Goal: Task Accomplishment & Management: Manage account settings

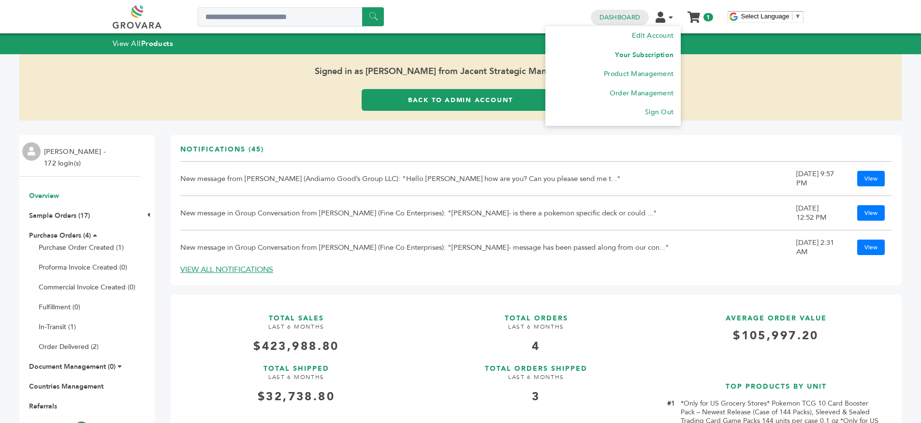
click at [642, 53] on link "Your Subscription" at bounding box center [644, 54] width 59 height 9
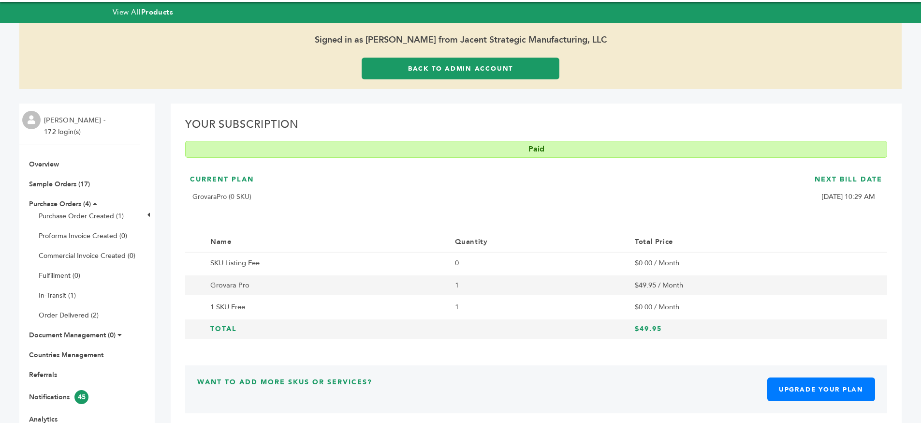
scroll to position [64, 0]
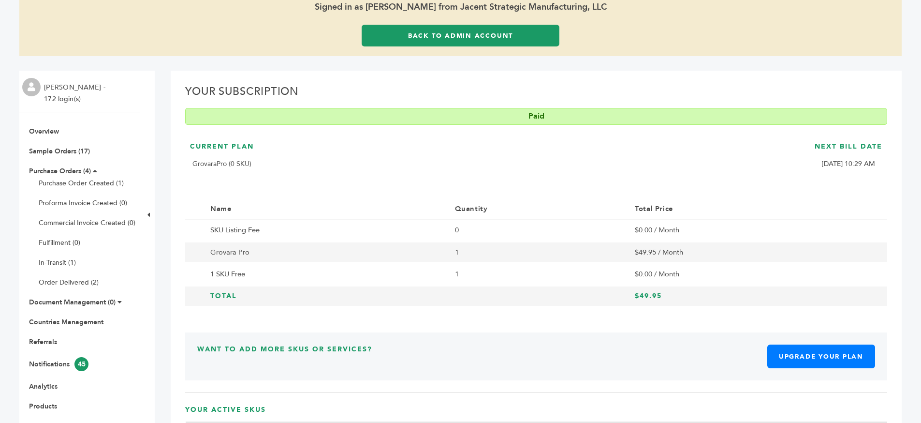
click at [462, 274] on td "1" at bounding box center [538, 274] width 180 height 22
click at [459, 274] on td "1" at bounding box center [538, 274] width 180 height 22
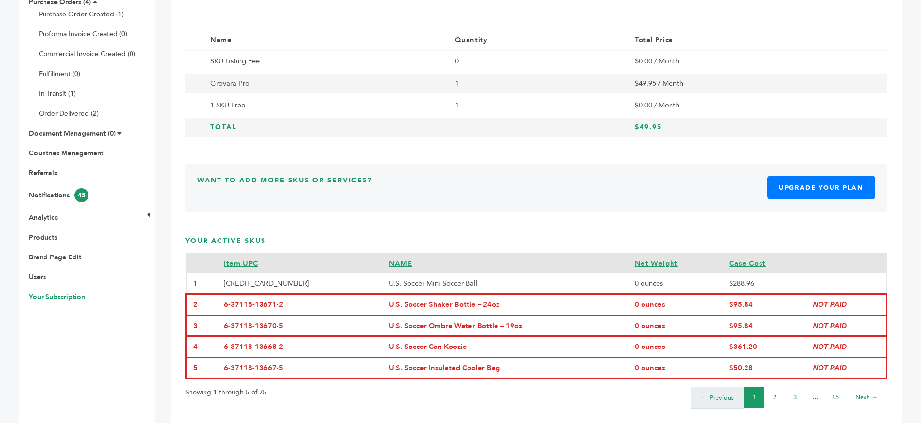
scroll to position [243, 0]
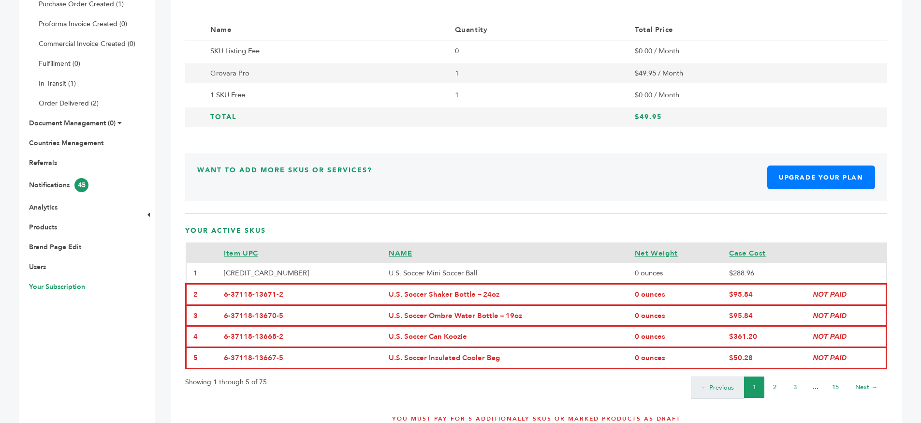
click at [829, 290] on icon "NOT PAID" at bounding box center [830, 294] width 34 height 8
click at [844, 292] on td "NOT PAID" at bounding box center [846, 293] width 80 height 21
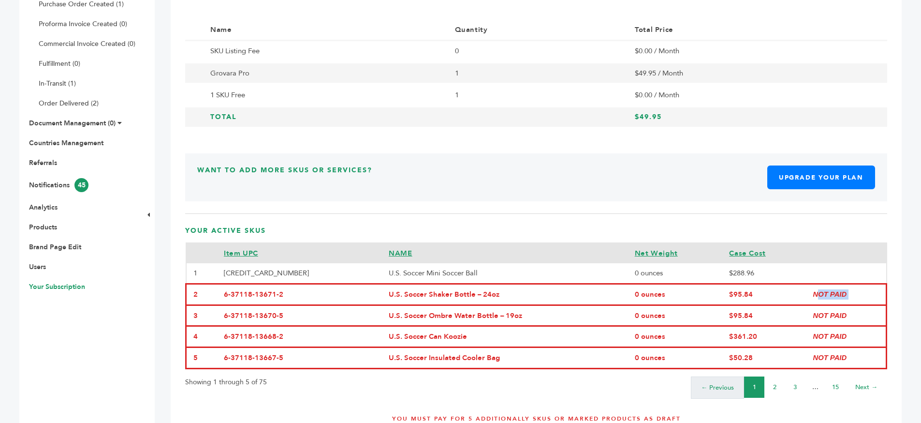
click at [844, 292] on td "NOT PAID" at bounding box center [846, 293] width 80 height 21
click at [856, 294] on td "NOT PAID" at bounding box center [846, 293] width 80 height 21
click at [401, 292] on td "U.S. Soccer Shaker Bottle – 24oz" at bounding box center [505, 293] width 246 height 21
drag, startPoint x: 401, startPoint y: 292, endPoint x: 512, endPoint y: 290, distance: 110.8
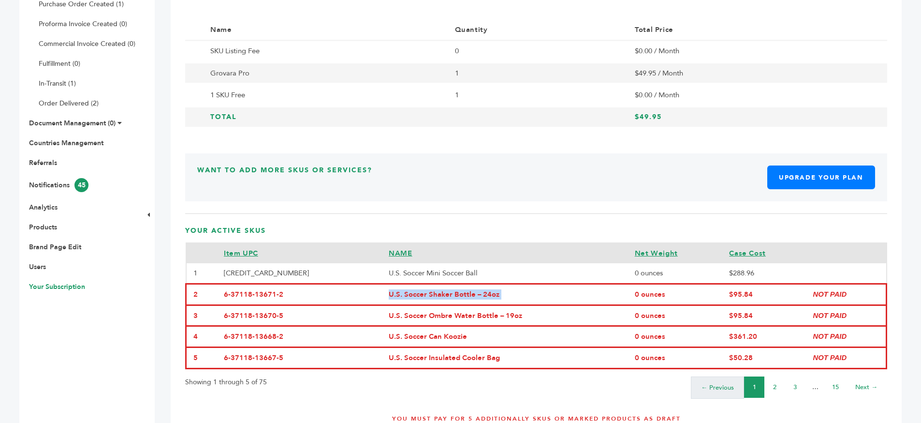
click at [412, 295] on td "U.S. Soccer Shaker Bottle – 24oz" at bounding box center [505, 293] width 246 height 21
click at [531, 294] on td "U.S. Soccer Shaker Bottle – 24oz" at bounding box center [505, 293] width 246 height 21
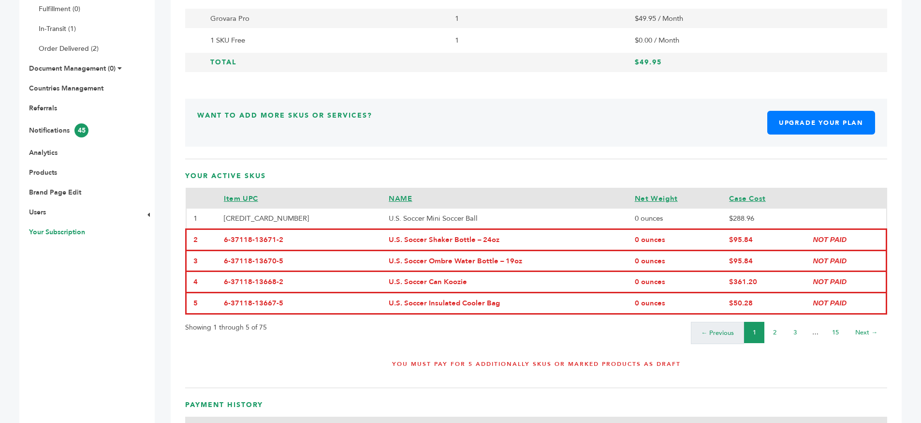
scroll to position [303, 0]
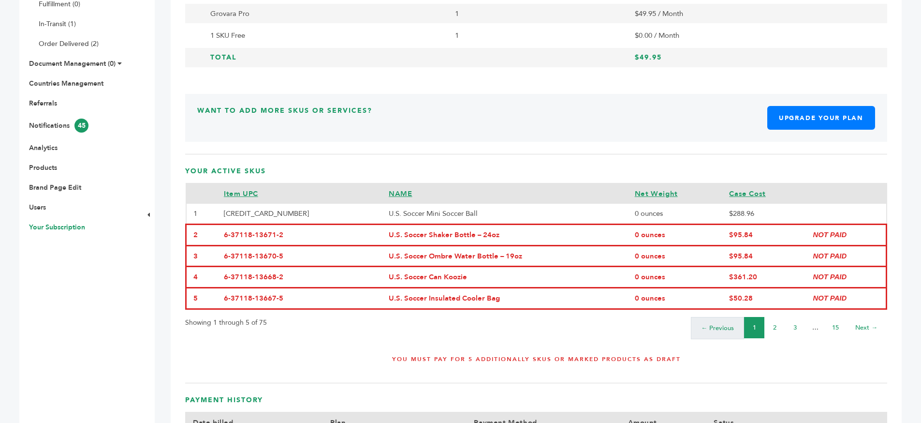
click at [519, 361] on h4 "You must pay for 5 additionally SKUs or marked products as Draft" at bounding box center [536, 362] width 678 height 15
click at [552, 378] on div "Your Subscription Paid Current Plan GrovaraPro (0 SKU) Next Bill Date [DATE] 10…" at bounding box center [536, 214] width 731 height 765
click at [534, 360] on h4 "You must pay for 5 additionally SKUs or marked products as Draft" at bounding box center [536, 362] width 678 height 15
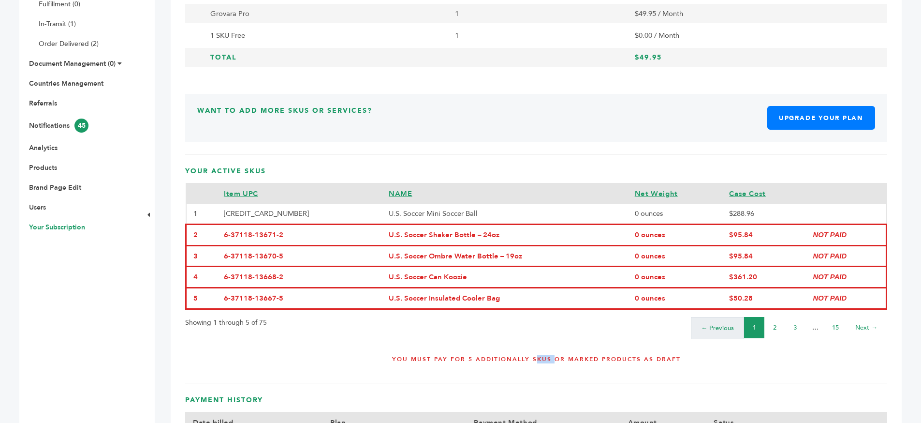
click at [534, 360] on h4 "You must pay for 5 additionally SKUs or marked products as Draft" at bounding box center [536, 362] width 678 height 15
click at [534, 364] on h4 "You must pay for 5 additionally SKUs or marked products as Draft" at bounding box center [536, 362] width 678 height 15
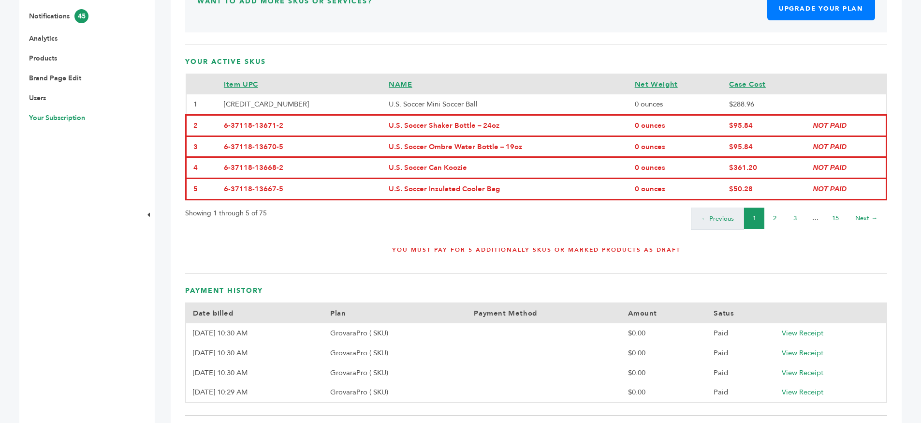
scroll to position [266, 0]
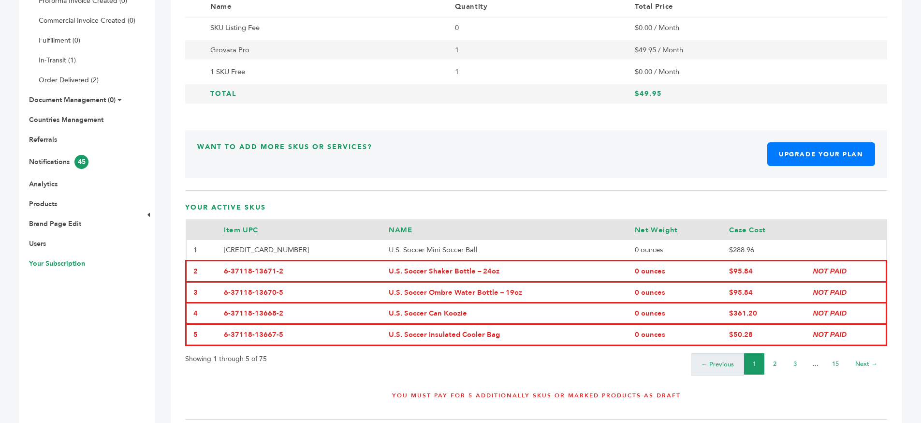
click at [796, 360] on link "3" at bounding box center [795, 363] width 3 height 9
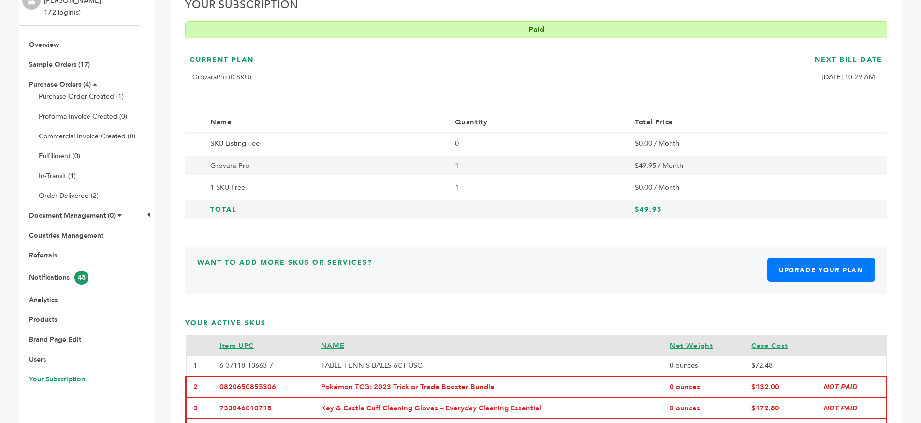
scroll to position [153, 0]
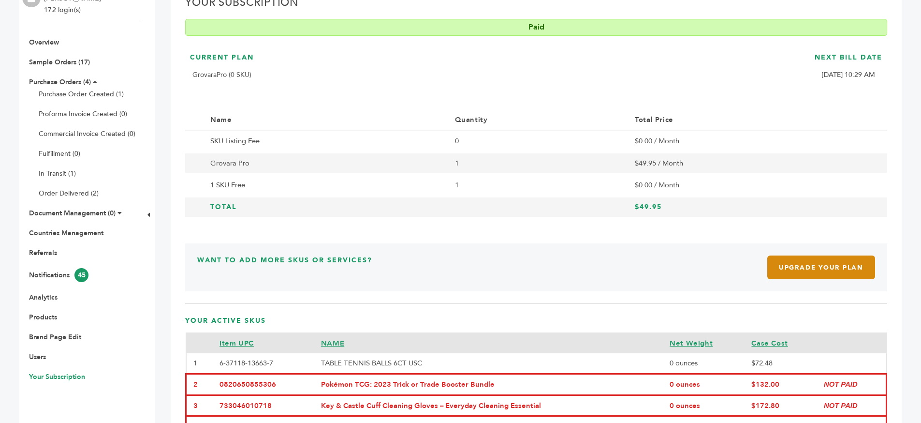
click at [825, 264] on link "Upgrade Your Plan" at bounding box center [822, 267] width 108 height 24
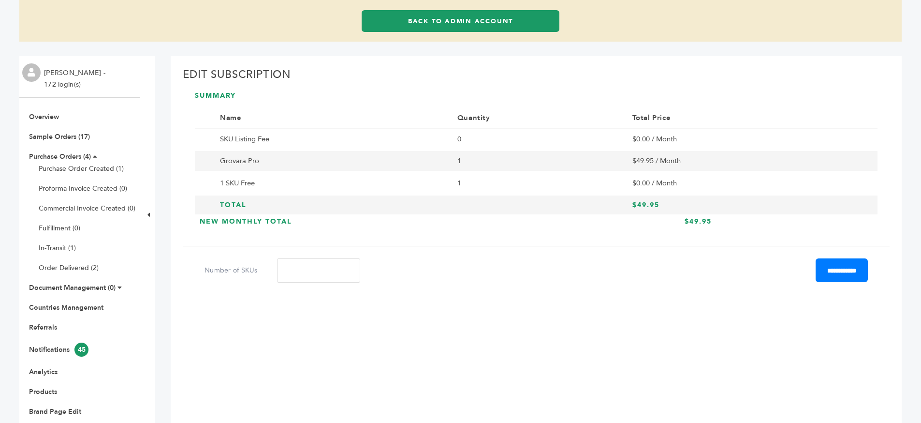
scroll to position [53, 0]
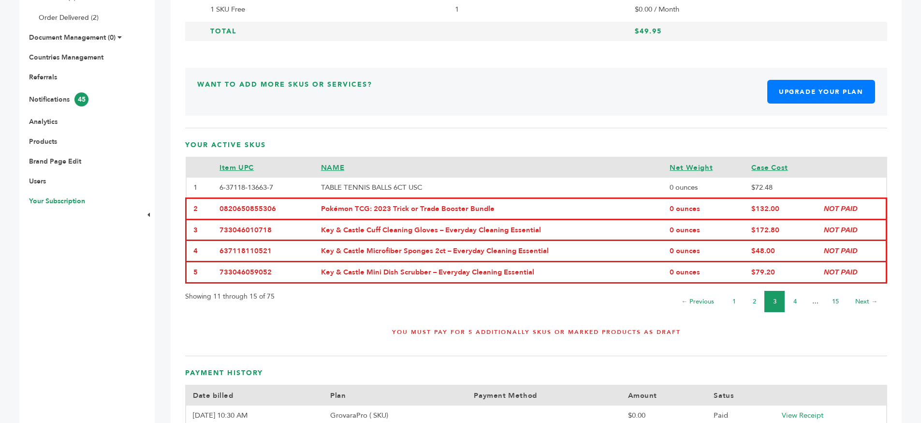
scroll to position [258, 0]
